Goal: Task Accomplishment & Management: Manage account settings

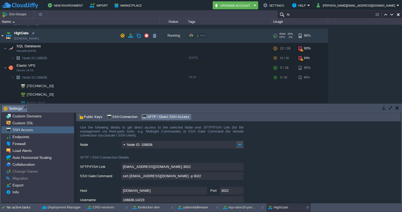
click at [2, 36] on img at bounding box center [2, 35] width 4 height 14
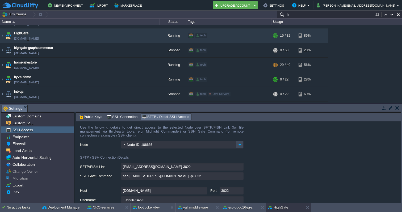
click at [373, 107] on div "Tasks Activity Log Archive Git / SVN Settings Settings Settings Settings Settin…" at bounding box center [201, 153] width 402 height 99
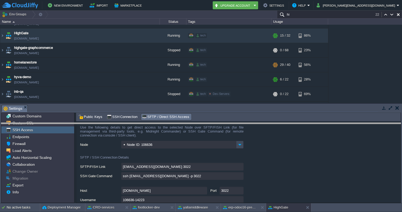
drag, startPoint x: 373, startPoint y: 107, endPoint x: 373, endPoint y: 137, distance: 30.8
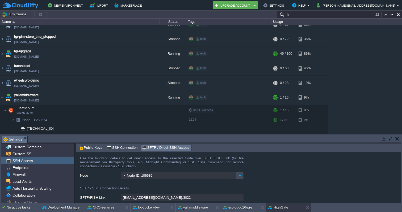
scroll to position [1718, 0]
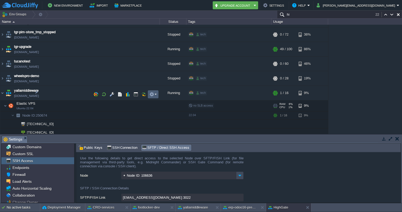
click at [156, 93] on em at bounding box center [152, 94] width 7 height 5
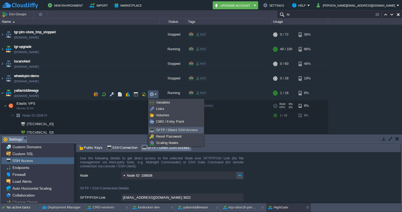
click at [165, 131] on span "SFTP / Direct SSH Access" at bounding box center [177, 130] width 42 height 4
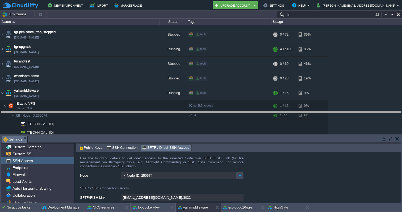
drag, startPoint x: 283, startPoint y: 138, endPoint x: 286, endPoint y: 113, distance: 24.6
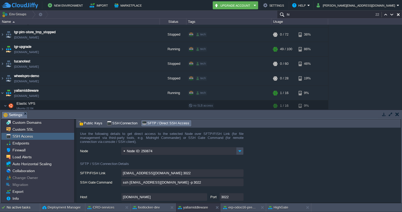
click at [240, 182] on input "ssh [EMAIL_ADDRESS][DOMAIN_NAME] -p 3022" at bounding box center [182, 182] width 122 height 8
type textarea "ssh [EMAIL_ADDRESS][DOMAIN_NAME] -p 3022"
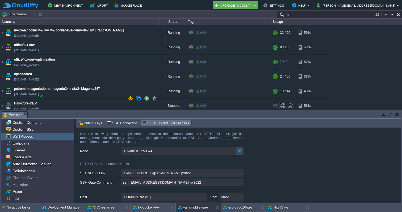
scroll to position [1453, 0]
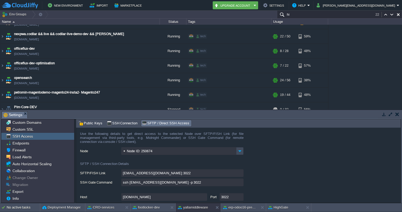
click at [297, 15] on input "hi" at bounding box center [339, 15] width 125 height 8
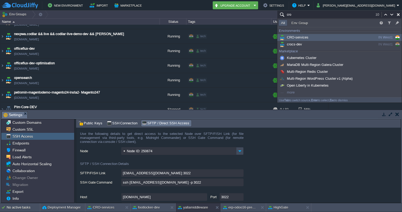
scroll to position [386, 0]
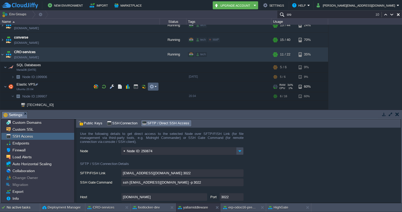
type input "cro"
click at [157, 86] on td at bounding box center [153, 87] width 11 height 8
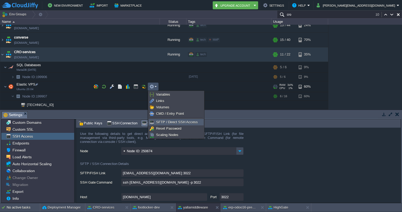
click at [166, 121] on span "SFTP / Direct SSH Access" at bounding box center [177, 122] width 42 height 4
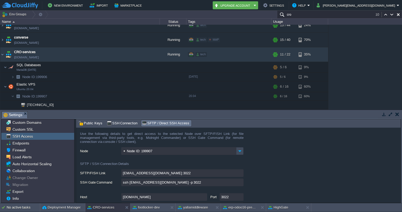
click at [240, 182] on input "ssh [EMAIL_ADDRESS][DOMAIN_NAME] -p 3022" at bounding box center [182, 182] width 122 height 8
type textarea "ssh [EMAIL_ADDRESS][DOMAIN_NAME] -p 3022"
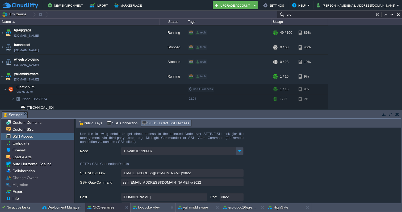
scroll to position [1733, 0]
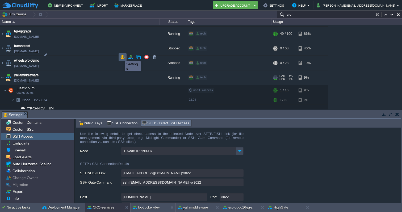
click at [121, 57] on button "button" at bounding box center [122, 57] width 5 height 5
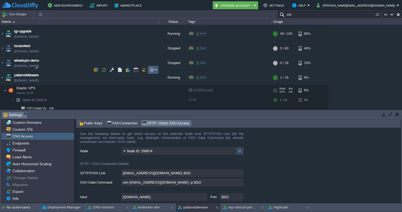
click at [156, 68] on em at bounding box center [152, 69] width 7 height 5
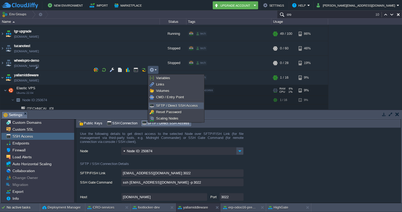
click at [163, 105] on span "SFTP / Direct SSH Access" at bounding box center [177, 106] width 42 height 4
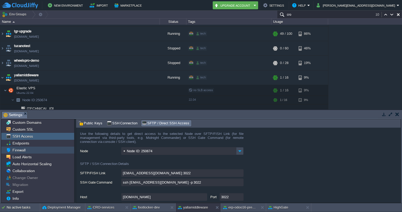
click at [23, 150] on span "Firewall" at bounding box center [18, 150] width 15 height 5
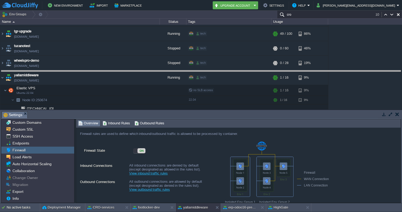
drag, startPoint x: 279, startPoint y: 112, endPoint x: 279, endPoint y: 70, distance: 41.7
click at [279, 70] on body "New Environment Import Marketplace Bonus ₹0.00 Upgrade Account Settings Help [P…" at bounding box center [201, 106] width 402 height 212
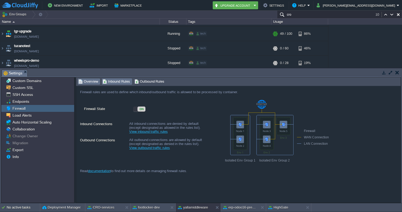
click at [116, 81] on span "Inbound Rules" at bounding box center [116, 82] width 27 height 6
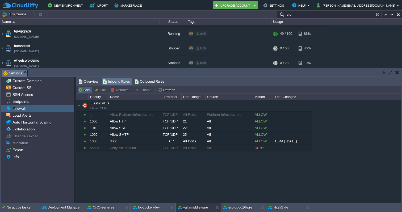
click at [80, 89] on button "Add" at bounding box center [84, 89] width 13 height 5
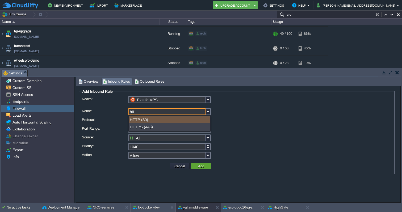
click at [155, 119] on div "HTTP (80)" at bounding box center [169, 119] width 81 height 7
type input "HTTP"
type input "80"
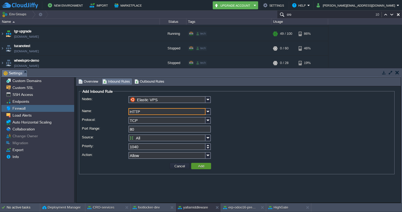
click at [200, 166] on button "Add" at bounding box center [200, 166] width 9 height 5
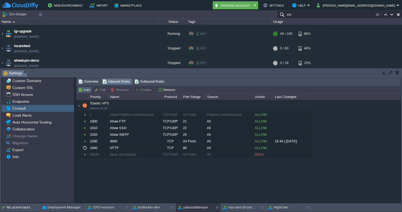
click at [85, 92] on button "Add" at bounding box center [84, 89] width 13 height 5
type input "Elastic VPS"
type input "1050"
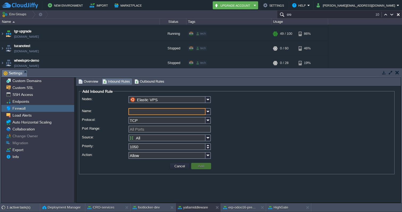
click at [139, 113] on input "Name:" at bounding box center [166, 111] width 77 height 7
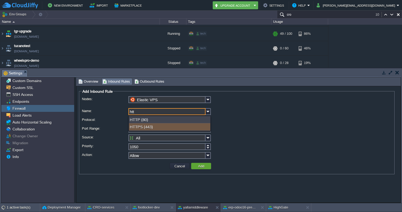
click at [157, 129] on div "HTTPS (443)" at bounding box center [169, 126] width 81 height 7
type input "HTTPS"
type input "443"
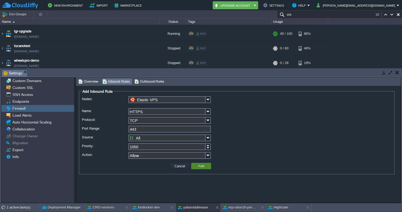
click at [201, 167] on button "Add" at bounding box center [200, 166] width 9 height 5
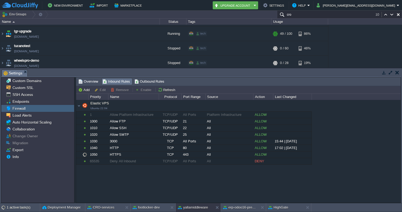
click at [374, 69] on div "Tasks Activity Log Archive Git / SVN Settings Settings Settings Settings Settin…" at bounding box center [201, 135] width 402 height 135
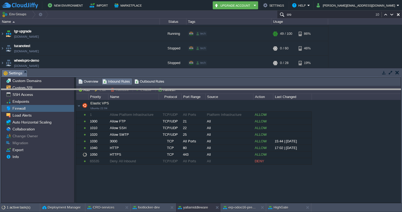
drag, startPoint x: 374, startPoint y: 69, endPoint x: 374, endPoint y: 89, distance: 19.7
click at [374, 89] on body "New Environment Import Marketplace Bonus ₹0.00 Upgrade Account Settings Help [P…" at bounding box center [201, 106] width 402 height 212
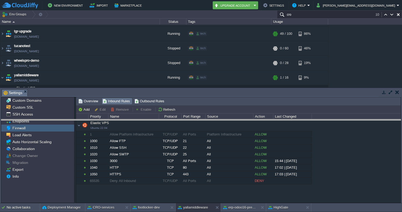
drag, startPoint x: 345, startPoint y: 90, endPoint x: 345, endPoint y: 121, distance: 30.8
click at [345, 121] on body "New Environment Import Marketplace Bonus ₹0.00 Upgrade Account Settings Help [P…" at bounding box center [201, 106] width 402 height 212
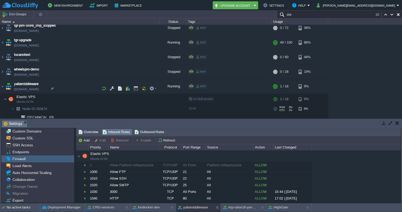
scroll to position [1724, 0]
click at [54, 105] on div at bounding box center [54, 105] width 5 height 5
type input "[TECHNICAL_ID]"
click at [322, 17] on input "cro" at bounding box center [339, 15] width 125 height 8
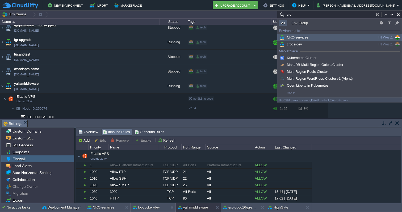
paste input "[TECHNICAL_ID]"
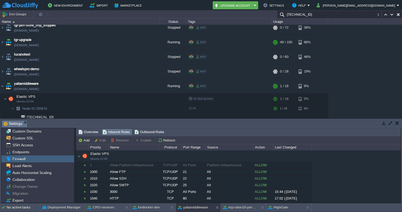
click at [318, 15] on input "[TECHNICAL_ID]" at bounding box center [339, 15] width 125 height 8
click at [54, 105] on div at bounding box center [54, 105] width 5 height 5
click at [362, 69] on div "1stdirectpools [DOMAIN_NAME] Stopped tech + Add to Env Group RAM 0% CPU 0% 0 / …" at bounding box center [201, 71] width 402 height 93
click at [334, 15] on input "[TECHNICAL_ID]" at bounding box center [339, 15] width 125 height 8
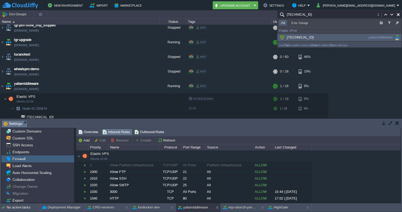
paste input "8"
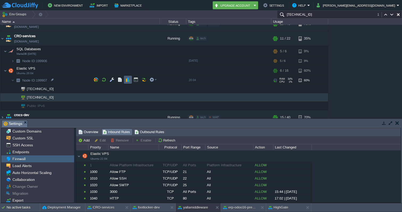
scroll to position [394, 0]
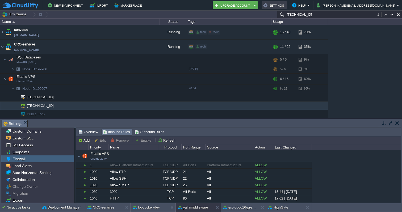
type input "[TECHNICAL_ID]"
click at [351, 65] on div "1stdirectpools [DOMAIN_NAME] Stopped tech + Add to Env Group RAM 0% CPU 0% 0 / …" at bounding box center [201, 71] width 402 height 93
click at [370, 56] on div "1stdirectpools [DOMAIN_NAME] Stopped tech + Add to Env Group RAM 0% CPU 0% 0 / …" at bounding box center [201, 71] width 402 height 93
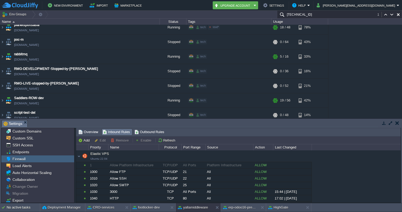
scroll to position [1724, 0]
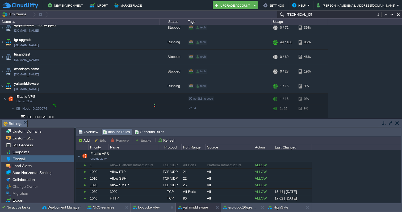
click at [55, 105] on div at bounding box center [54, 105] width 5 height 5
